Goal: Task Accomplishment & Management: Use online tool/utility

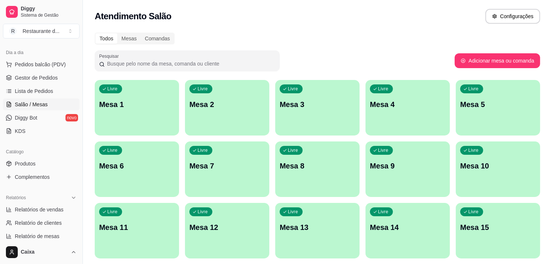
scroll to position [82, 0]
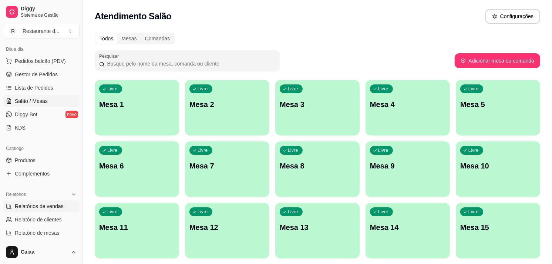
click at [40, 203] on span "Relatórios de vendas" at bounding box center [39, 205] width 49 height 7
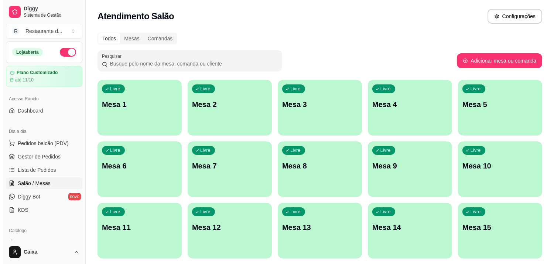
scroll to position [82, 0]
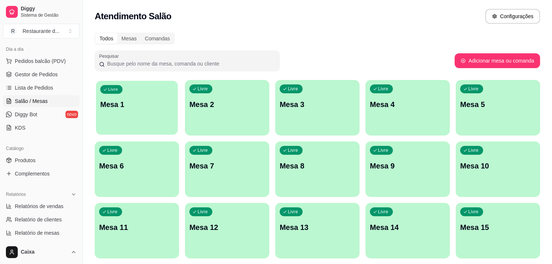
click at [129, 100] on p "Mesa 1" at bounding box center [136, 104] width 73 height 10
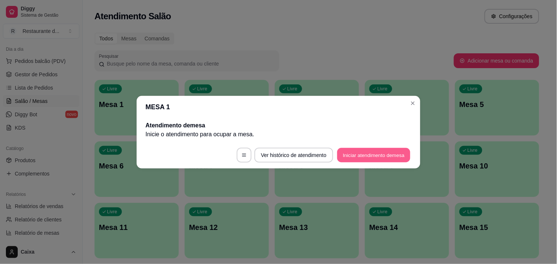
click at [370, 157] on button "Iniciar atendimento de mesa" at bounding box center [374, 155] width 73 height 14
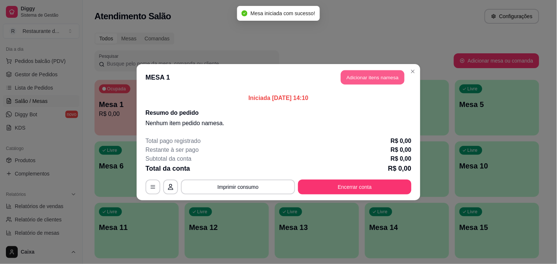
click at [361, 75] on button "Adicionar itens na mesa" at bounding box center [373, 77] width 64 height 14
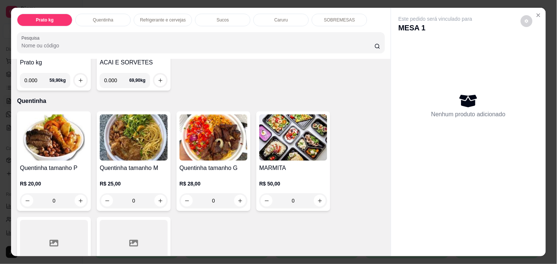
scroll to position [123, 0]
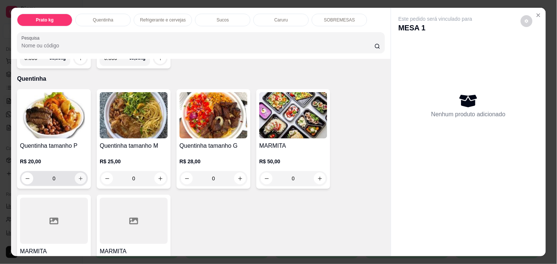
click at [79, 176] on icon "increase-product-quantity" at bounding box center [81, 179] width 6 height 6
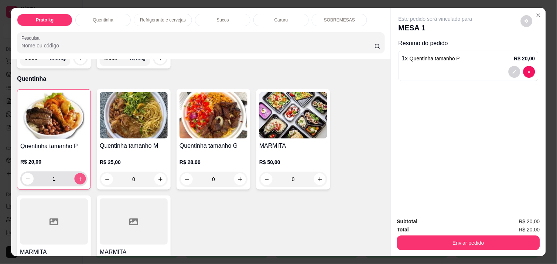
click at [79, 174] on button "increase-product-quantity" at bounding box center [80, 178] width 11 height 11
click at [79, 176] on icon "increase-product-quantity" at bounding box center [81, 179] width 6 height 6
click at [79, 174] on button "increase-product-quantity" at bounding box center [80, 178] width 11 height 11
click at [79, 176] on icon "increase-product-quantity" at bounding box center [81, 179] width 6 height 6
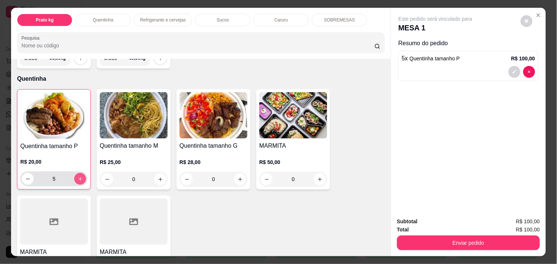
type input "6"
click at [158, 178] on icon "increase-product-quantity" at bounding box center [161, 179] width 6 height 6
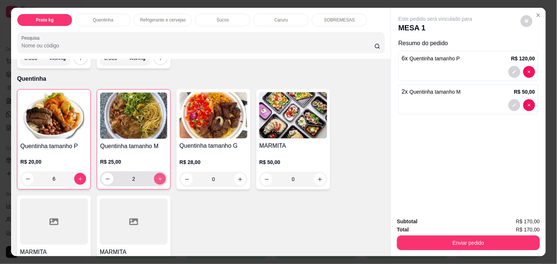
click at [157, 178] on icon "increase-product-quantity" at bounding box center [160, 179] width 6 height 6
click at [157, 177] on icon "increase-product-quantity" at bounding box center [160, 179] width 6 height 6
type input "4"
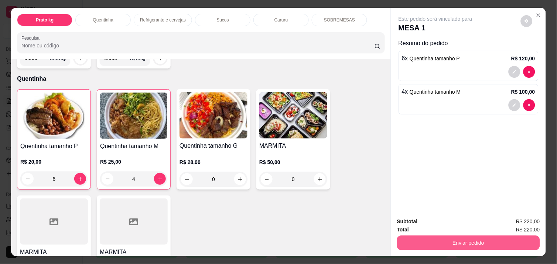
click at [448, 241] on button "Enviar pedido" at bounding box center [468, 242] width 143 height 15
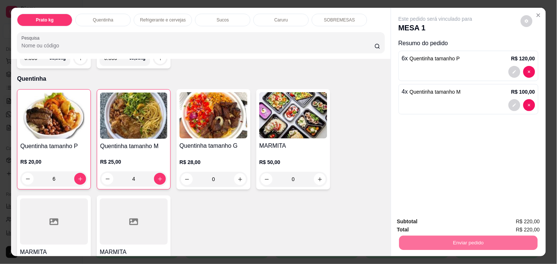
click at [517, 218] on button "Enviar pedido" at bounding box center [521, 221] width 41 height 14
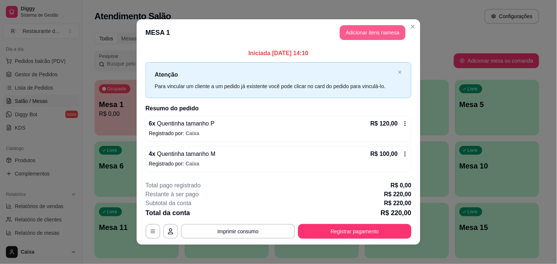
click at [388, 34] on button "Adicionar itens na mesa" at bounding box center [373, 32] width 66 height 15
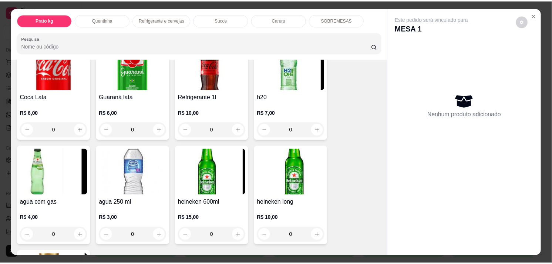
scroll to position [411, 0]
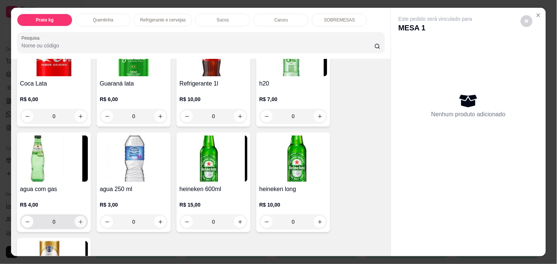
click at [78, 219] on icon "increase-product-quantity" at bounding box center [81, 222] width 6 height 6
type input "1"
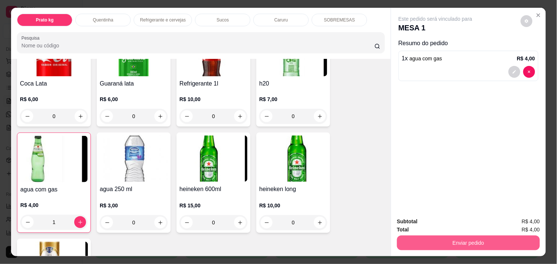
click at [488, 242] on button "Enviar pedido" at bounding box center [468, 242] width 143 height 15
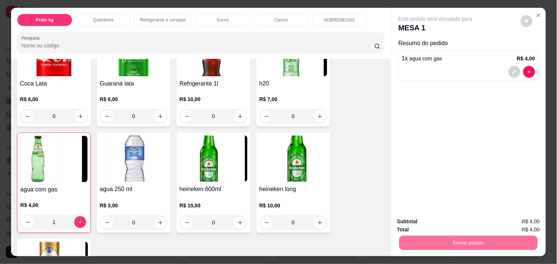
click at [534, 224] on button "Enviar pedido" at bounding box center [521, 221] width 41 height 14
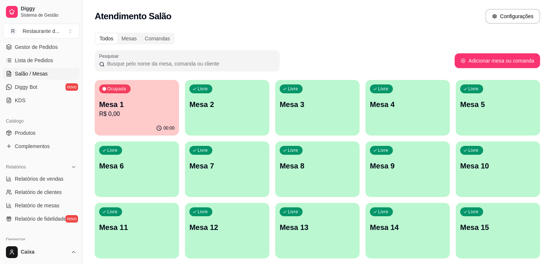
scroll to position [123, 0]
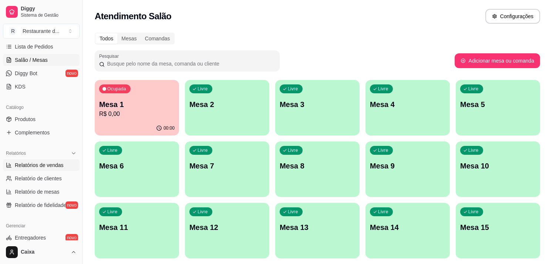
click at [48, 160] on link "Relatórios de vendas" at bounding box center [41, 165] width 77 height 12
select select "ALL"
select select "0"
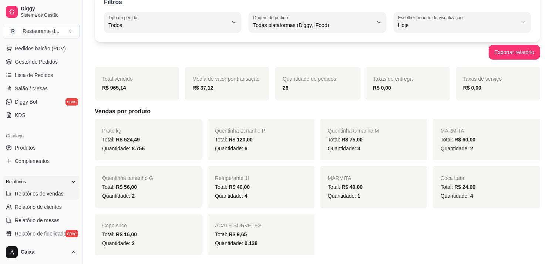
scroll to position [82, 0]
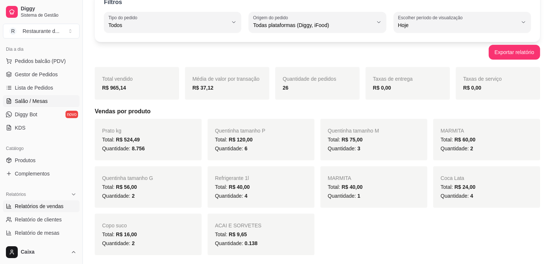
click at [44, 98] on span "Salão / Mesas" at bounding box center [31, 100] width 33 height 7
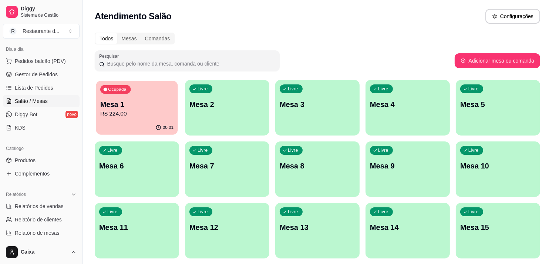
click at [176, 112] on div "Ocupada Mesa 1 R$ 224,00" at bounding box center [137, 101] width 82 height 40
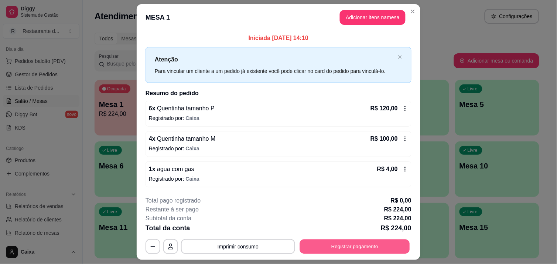
click at [360, 245] on button "Registrar pagamento" at bounding box center [355, 246] width 110 height 14
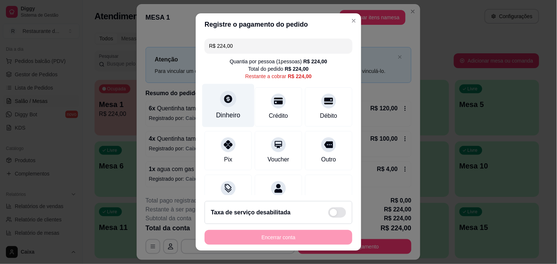
click at [231, 111] on div "Dinheiro" at bounding box center [228, 115] width 24 height 10
drag, startPoint x: 258, startPoint y: 53, endPoint x: 263, endPoint y: 50, distance: 5.6
click at [259, 54] on div "R$ 224,00 Quantia por pessoa ( 1 pessoas) R$ 224,00 Total do pedido R$ 224,00 R…" at bounding box center [279, 115] width 166 height 160
click at [274, 52] on input "R$ 224,00" at bounding box center [278, 45] width 139 height 15
click at [224, 101] on icon at bounding box center [229, 99] width 10 height 10
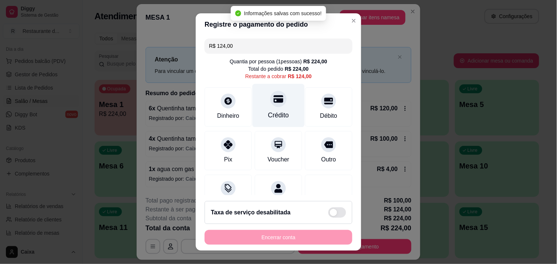
click at [274, 108] on div "Crédito" at bounding box center [279, 105] width 52 height 43
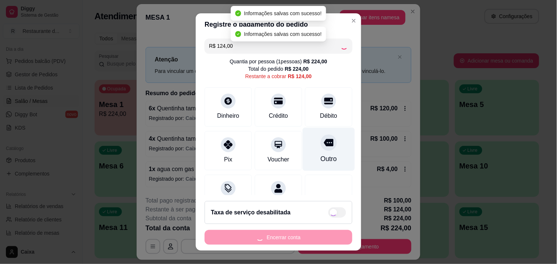
type input "R$ 0,00"
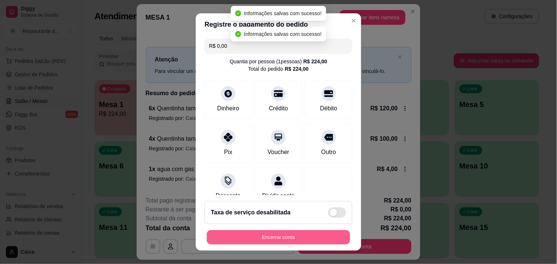
click at [306, 235] on button "Encerrar conta" at bounding box center [278, 237] width 143 height 14
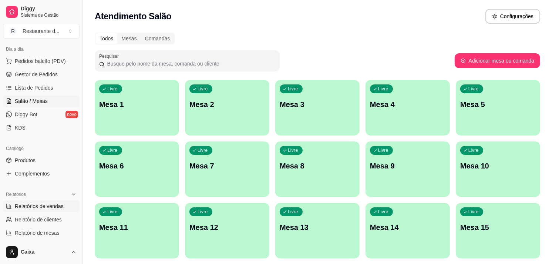
click at [42, 208] on span "Relatórios de vendas" at bounding box center [39, 205] width 49 height 7
select select "ALL"
select select "0"
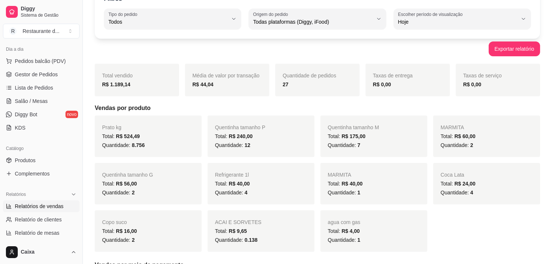
scroll to position [41, 0]
